Goal: Information Seeking & Learning: Understand process/instructions

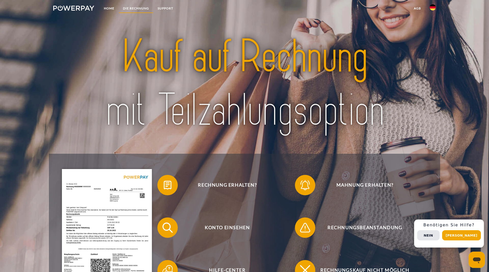
click at [140, 9] on link "DIE RECHNUNG" at bounding box center [136, 8] width 35 height 9
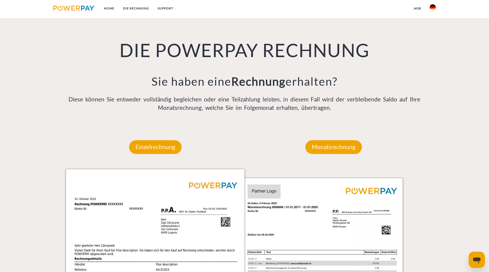
scroll to position [340, 0]
click at [331, 145] on p "Monatsrechnung" at bounding box center [333, 147] width 57 height 14
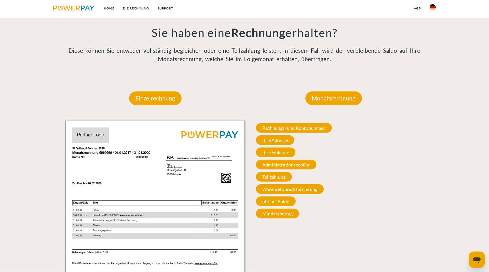
scroll to position [392, 0]
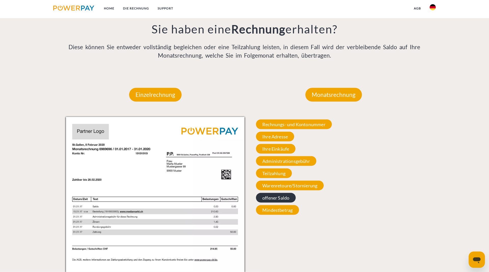
click at [283, 197] on span "offener Saldo" at bounding box center [276, 198] width 40 height 10
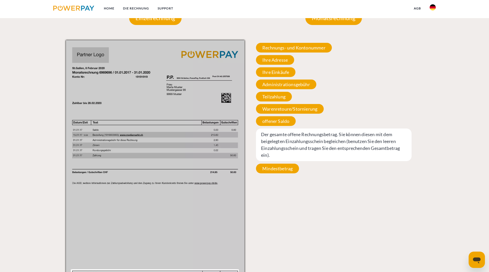
scroll to position [470, 0]
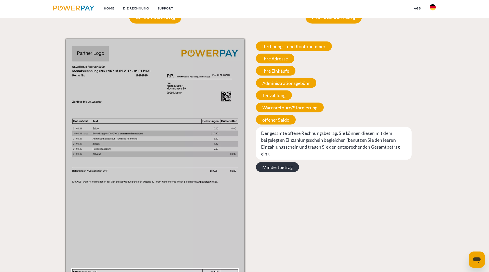
click at [282, 162] on span "Mindestbetrag" at bounding box center [277, 167] width 43 height 10
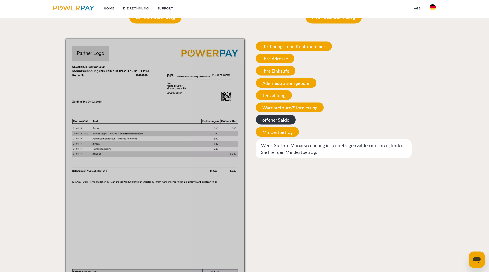
click at [276, 121] on span "offener Saldo" at bounding box center [276, 120] width 40 height 10
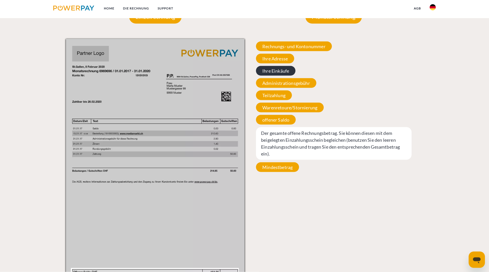
click at [278, 71] on span "Ihre Einkäufe" at bounding box center [275, 71] width 39 height 10
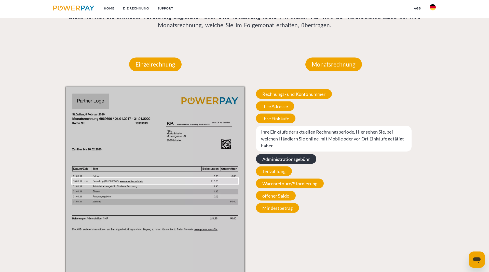
scroll to position [366, 0]
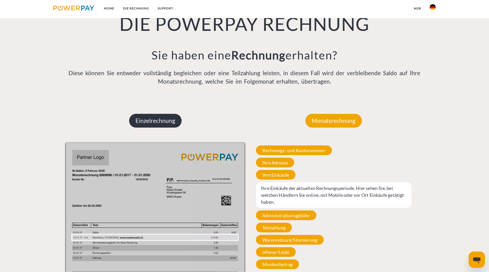
click at [161, 123] on p "Einzelrechnung" at bounding box center [155, 121] width 52 height 14
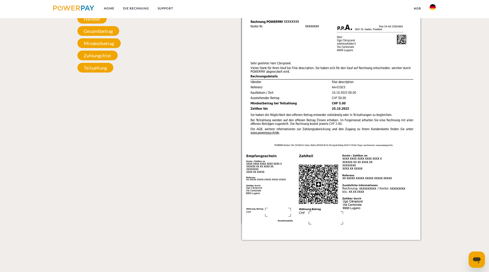
scroll to position [470, 0]
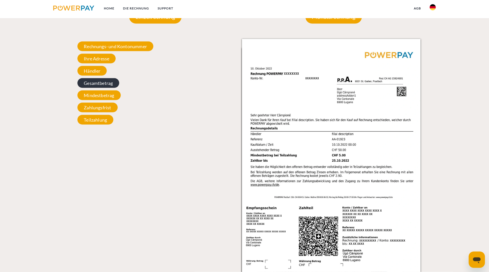
click at [99, 81] on span "Gesamtbetrag" at bounding box center [98, 83] width 42 height 10
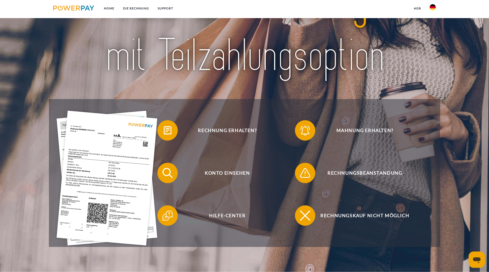
scroll to position [0, 0]
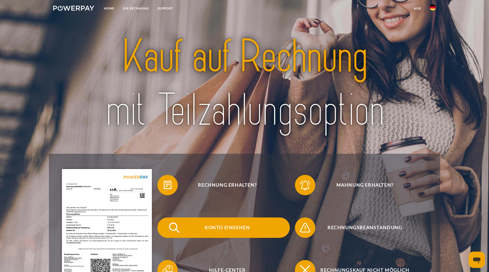
click at [221, 225] on span "Konto einsehen" at bounding box center [227, 227] width 125 height 20
